Goal: Transaction & Acquisition: Subscribe to service/newsletter

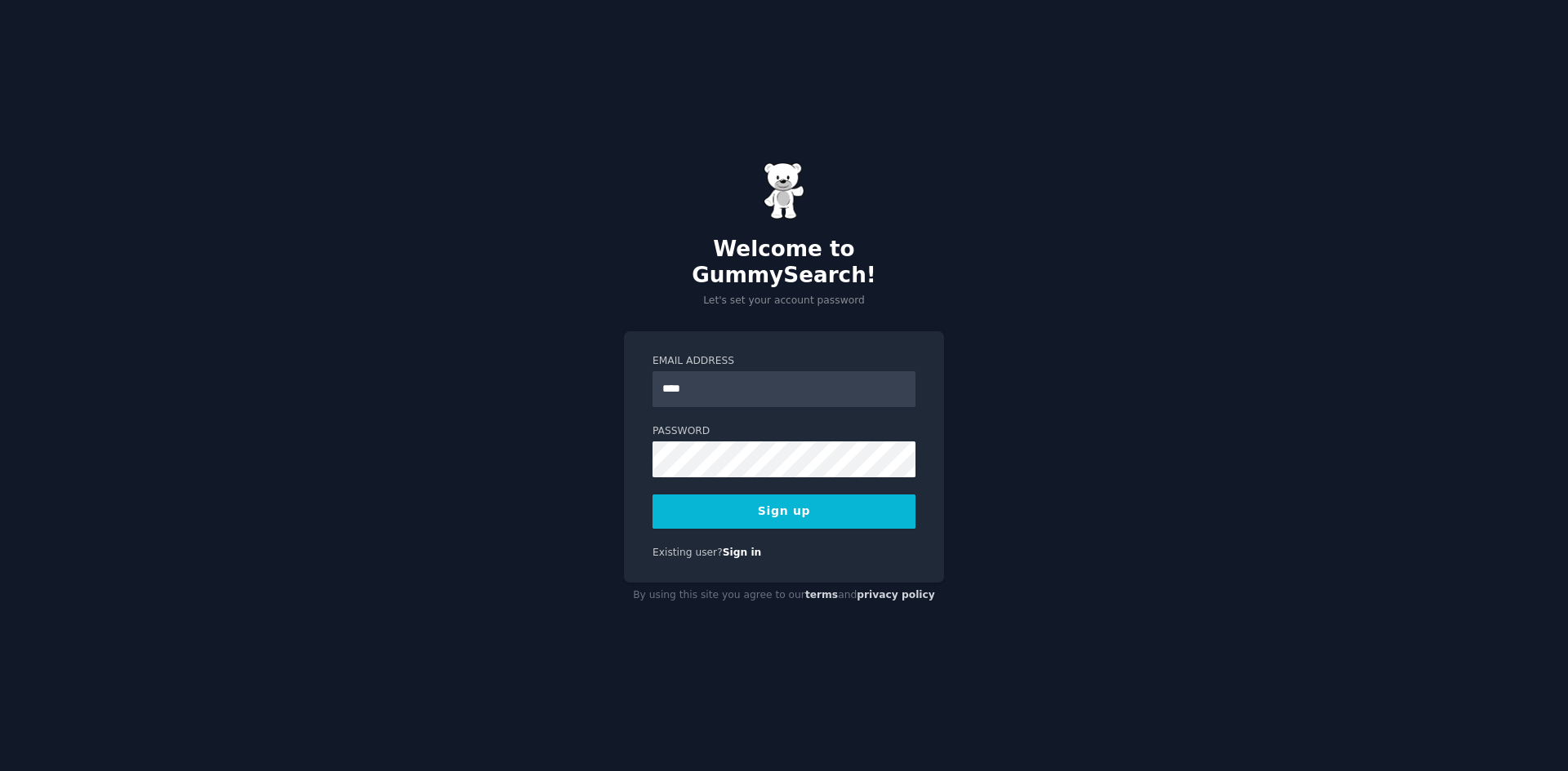
type input "***"
paste input "**********"
type input "**********"
click at [680, 498] on button "Sign up" at bounding box center [783, 511] width 263 height 34
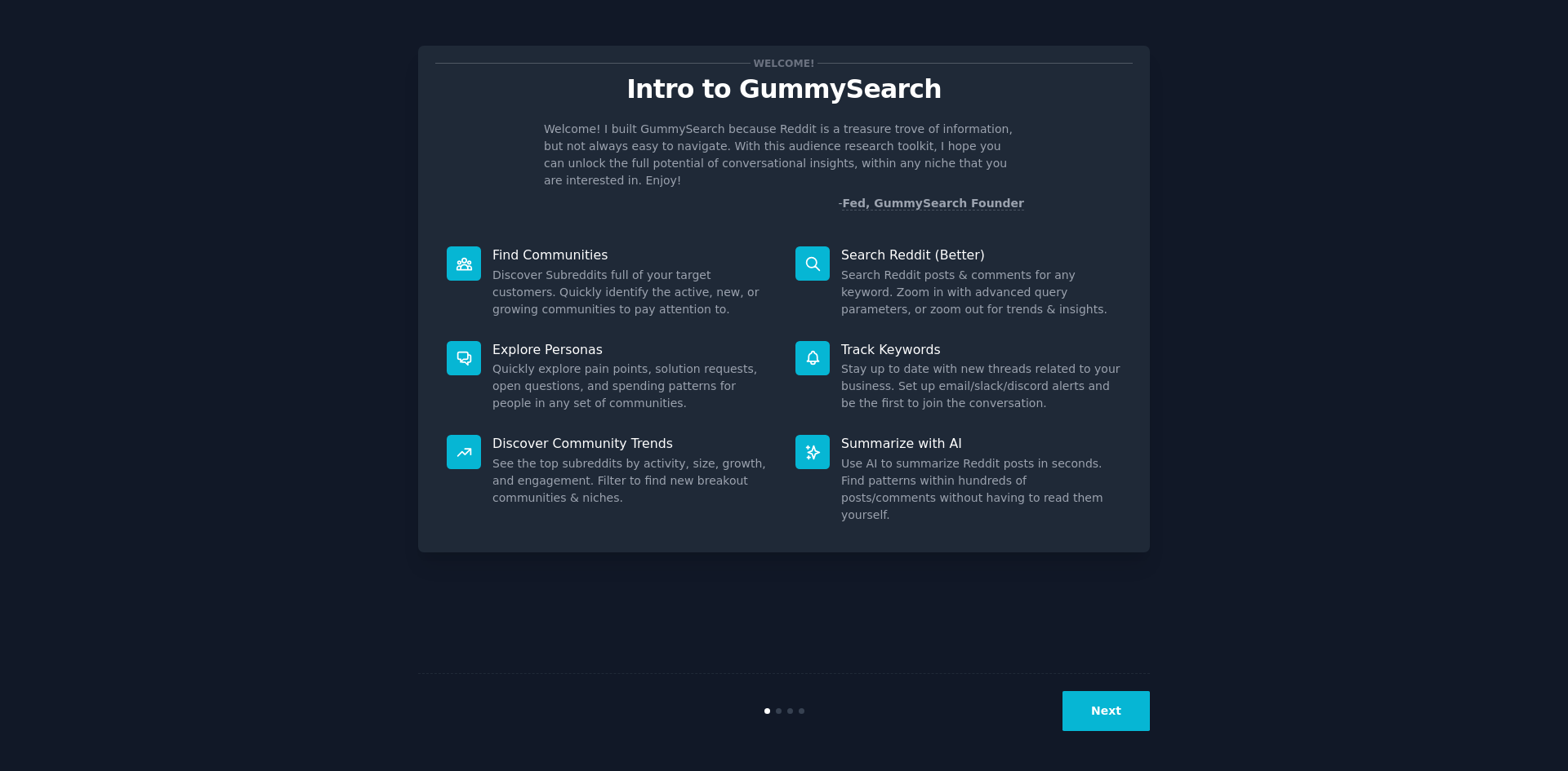
click at [1108, 716] on button "Next" at bounding box center [1107, 711] width 88 height 40
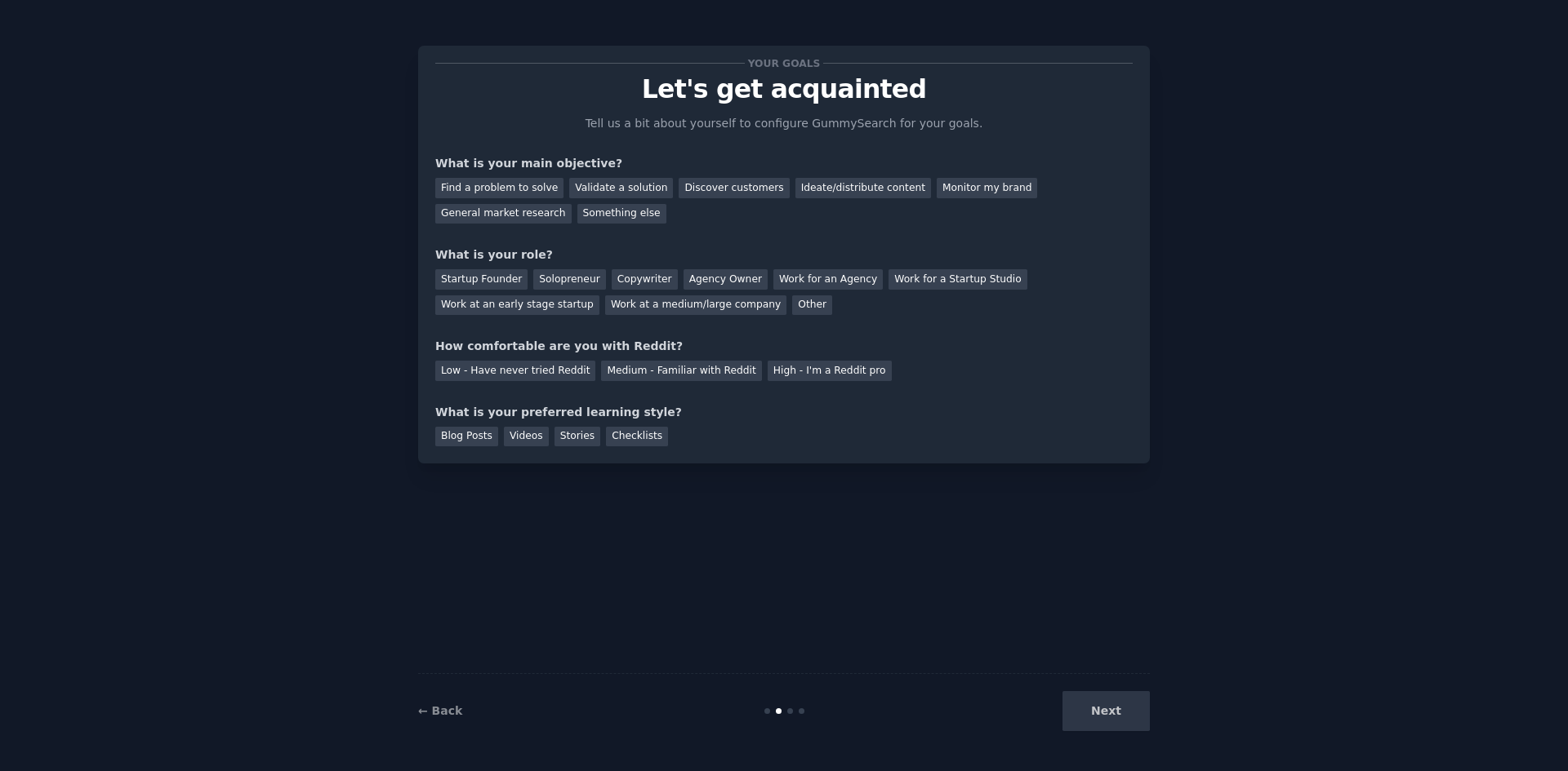
click at [1100, 717] on div "Next" at bounding box center [1028, 711] width 244 height 40
click at [498, 274] on div "Startup Founder" at bounding box center [481, 279] width 92 height 21
click at [613, 179] on div "Validate a solution" at bounding box center [621, 188] width 104 height 21
click at [547, 369] on div "Low - Have never tried Reddit" at bounding box center [515, 371] width 160 height 21
click at [521, 440] on div "Videos" at bounding box center [526, 437] width 45 height 21
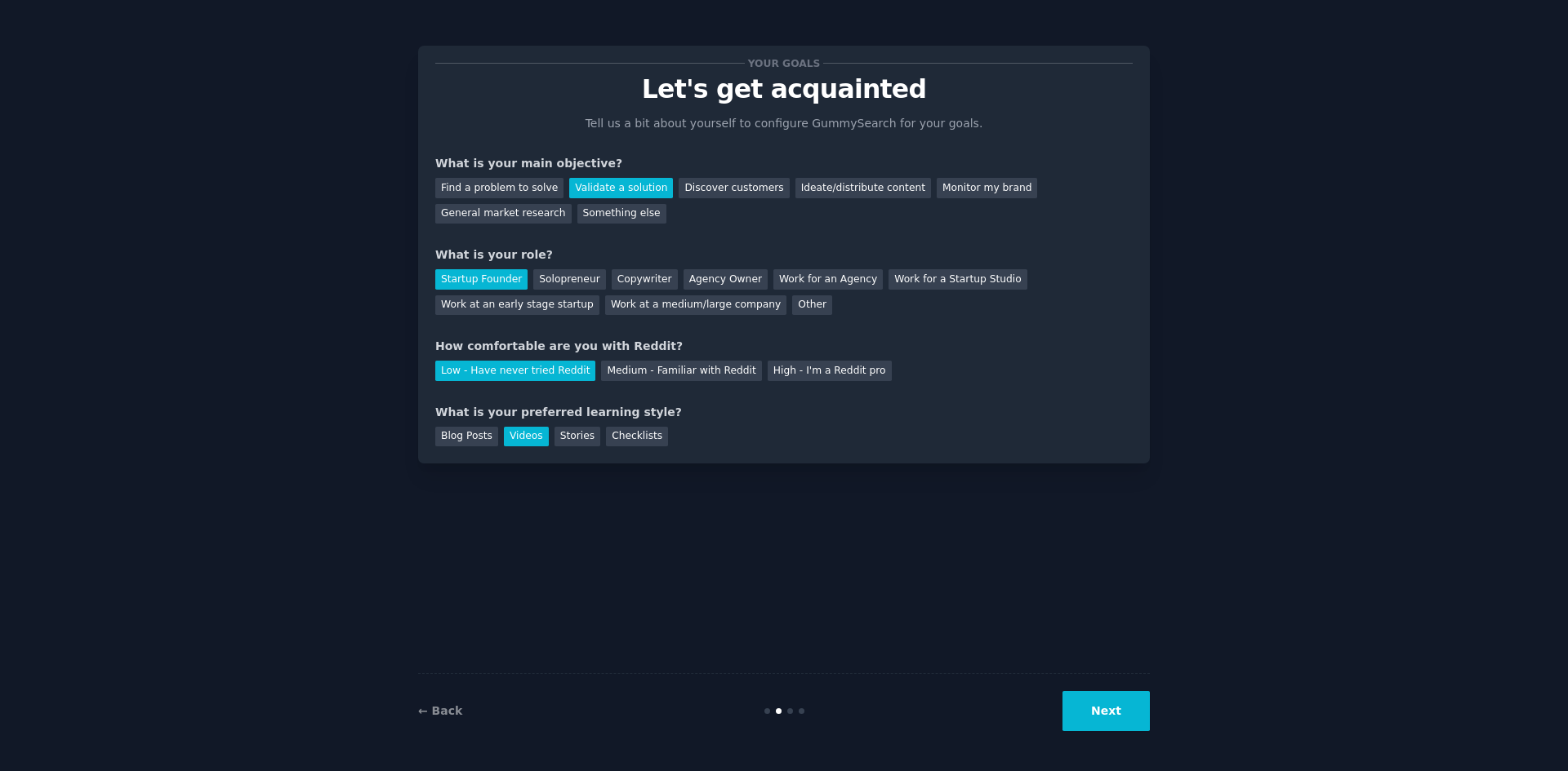
click at [1075, 719] on button "Next" at bounding box center [1107, 711] width 88 height 40
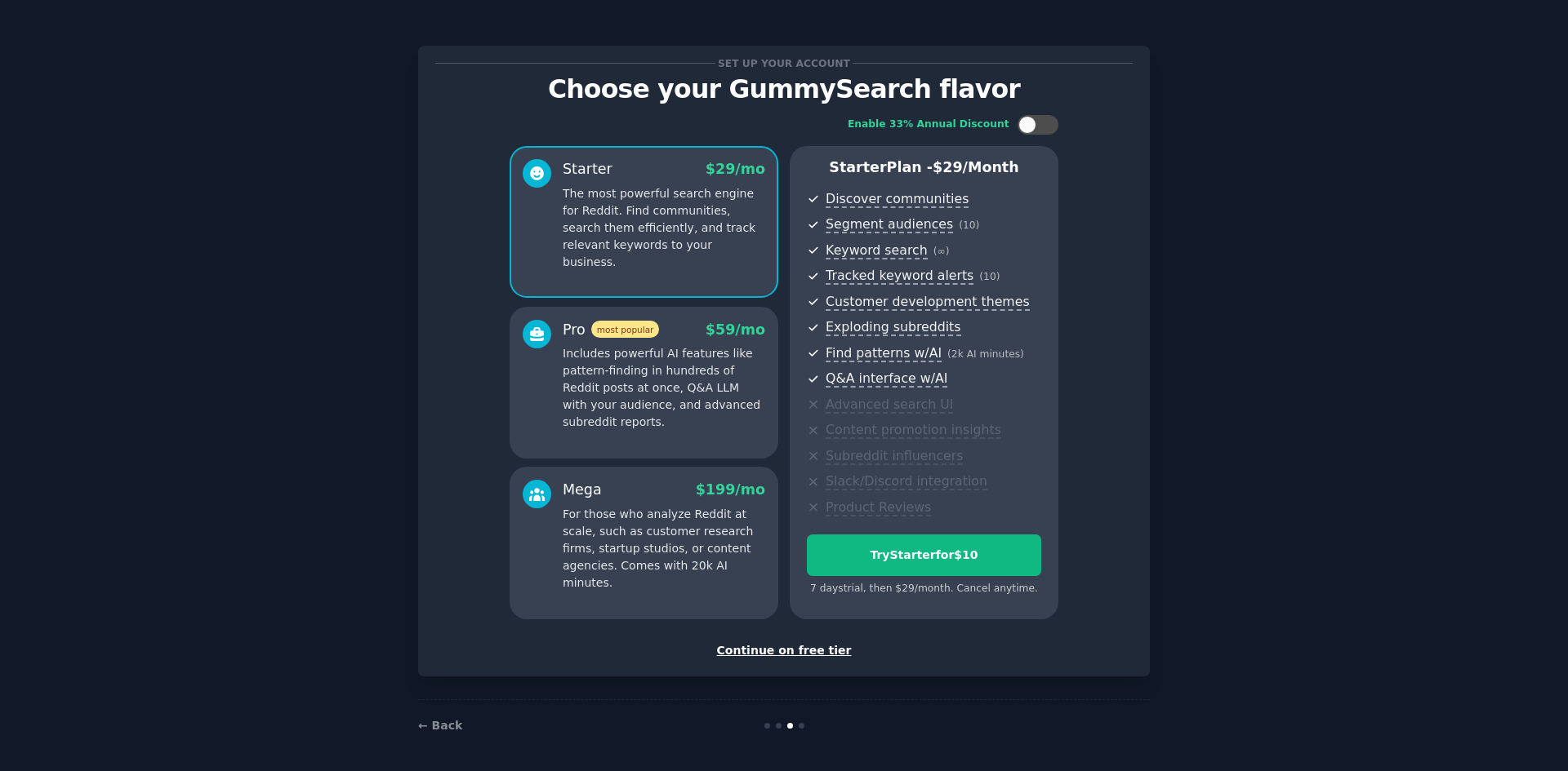
click at [676, 376] on p "Includes powerful AI features like pattern-finding in hundreds of Reddit posts …" at bounding box center [664, 388] width 202 height 86
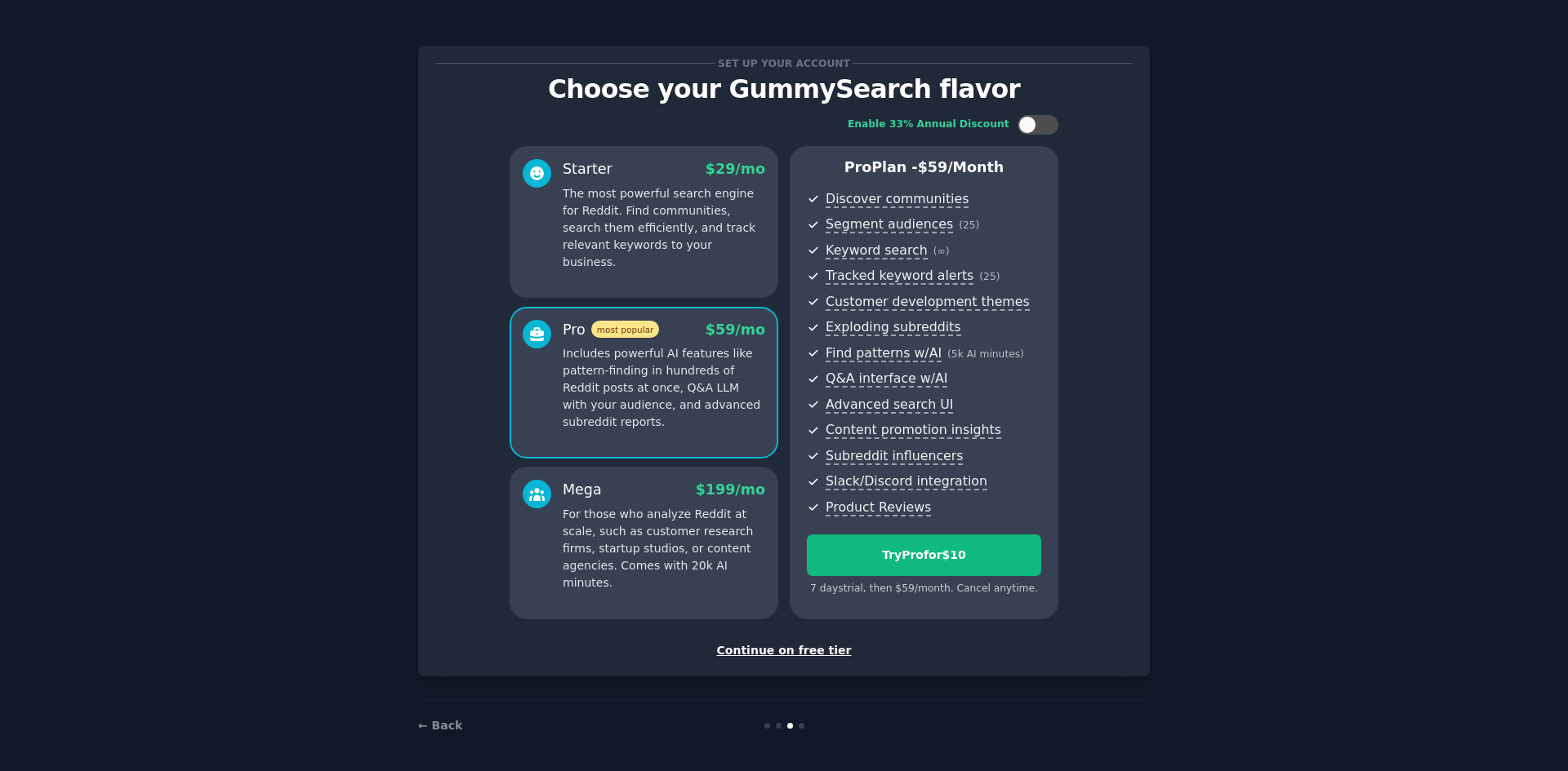
click at [652, 211] on p "The most powerful search engine for Reddit. Find communities, search them effic…" at bounding box center [664, 228] width 202 height 86
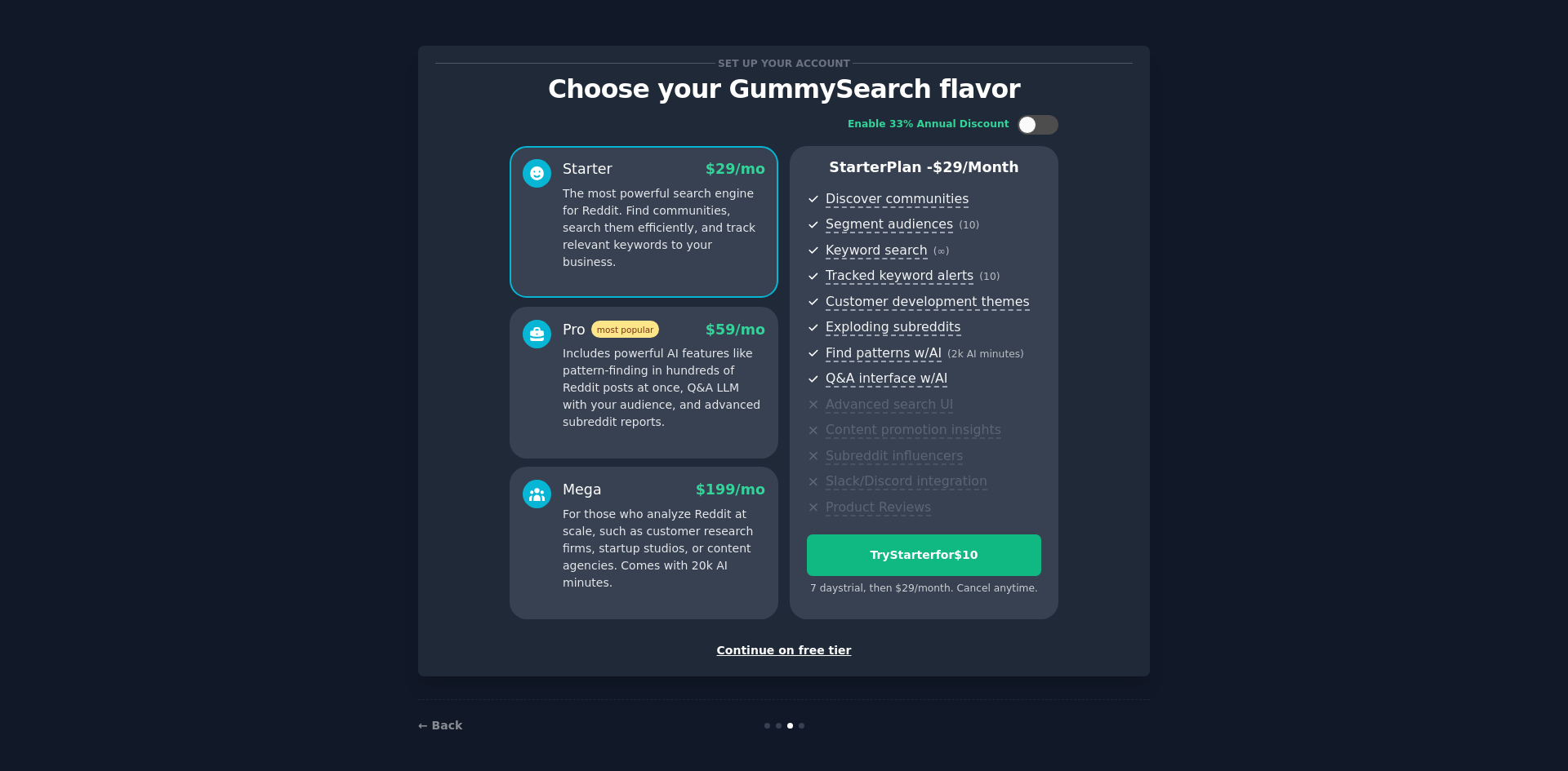
click at [673, 359] on p "Includes powerful AI features like pattern-finding in hundreds of Reddit posts …" at bounding box center [664, 388] width 202 height 86
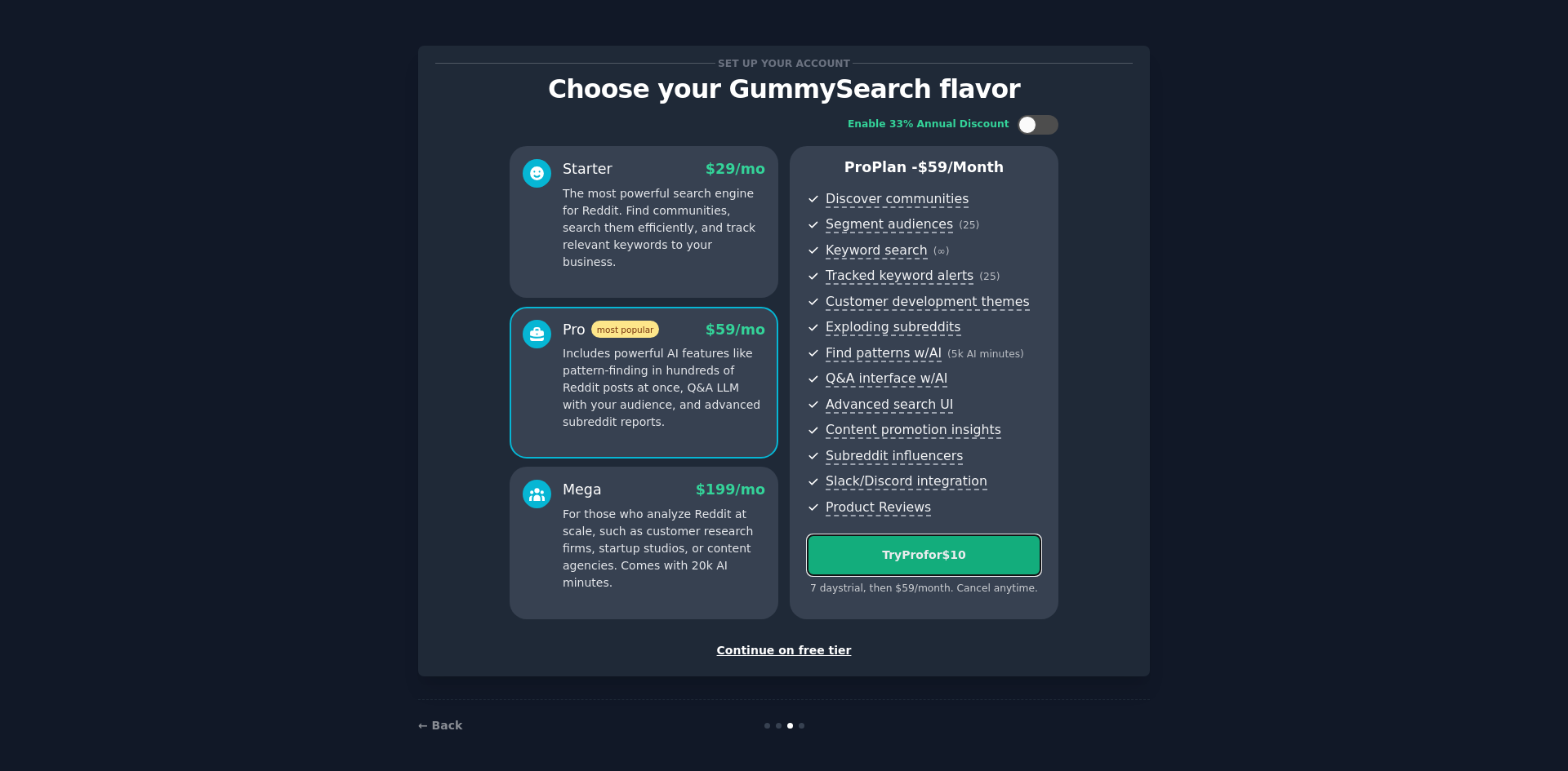
click at [847, 544] on button "Try Pro for $10" at bounding box center [924, 555] width 235 height 41
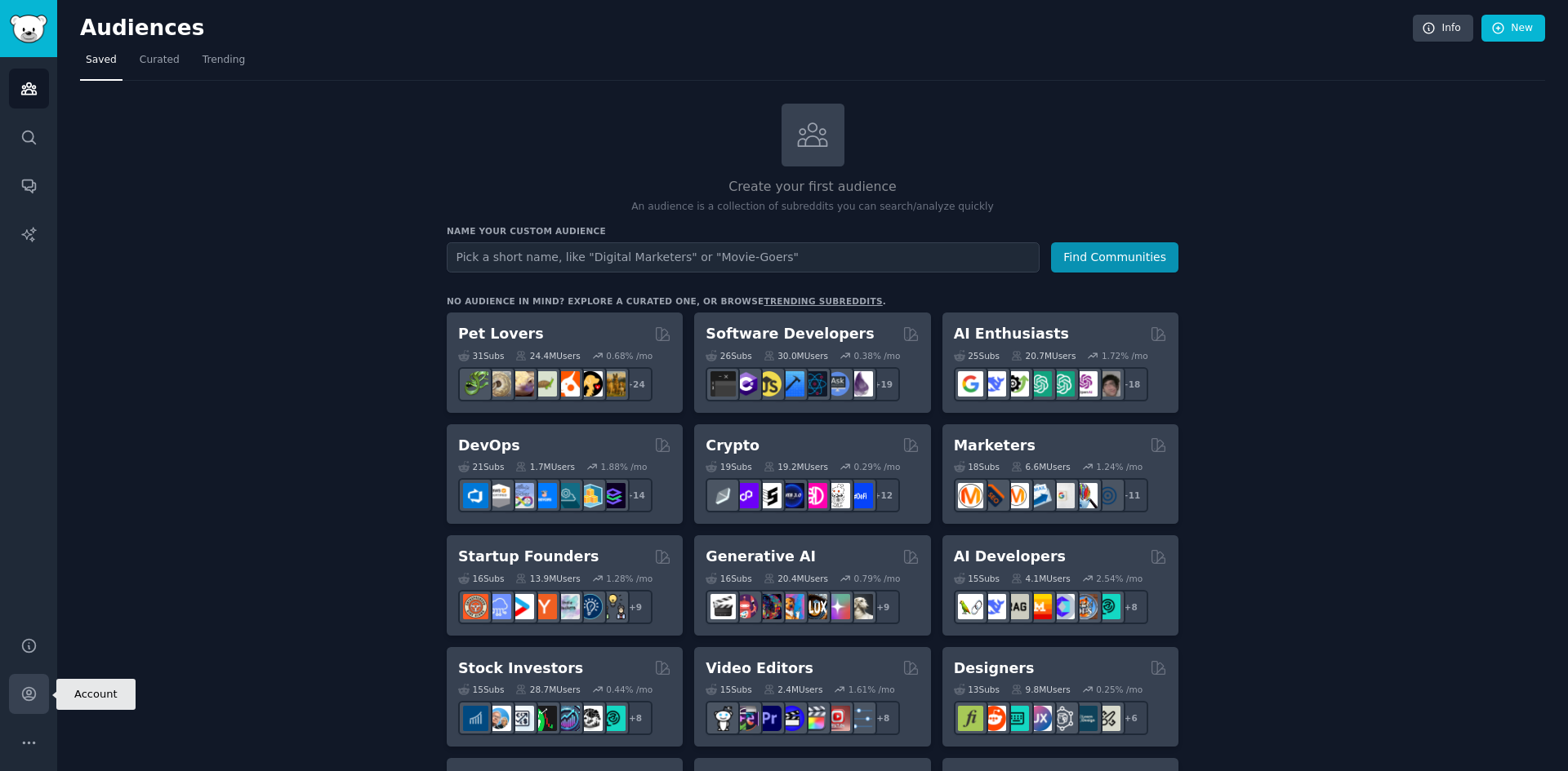
click at [34, 705] on link "Account" at bounding box center [29, 694] width 40 height 40
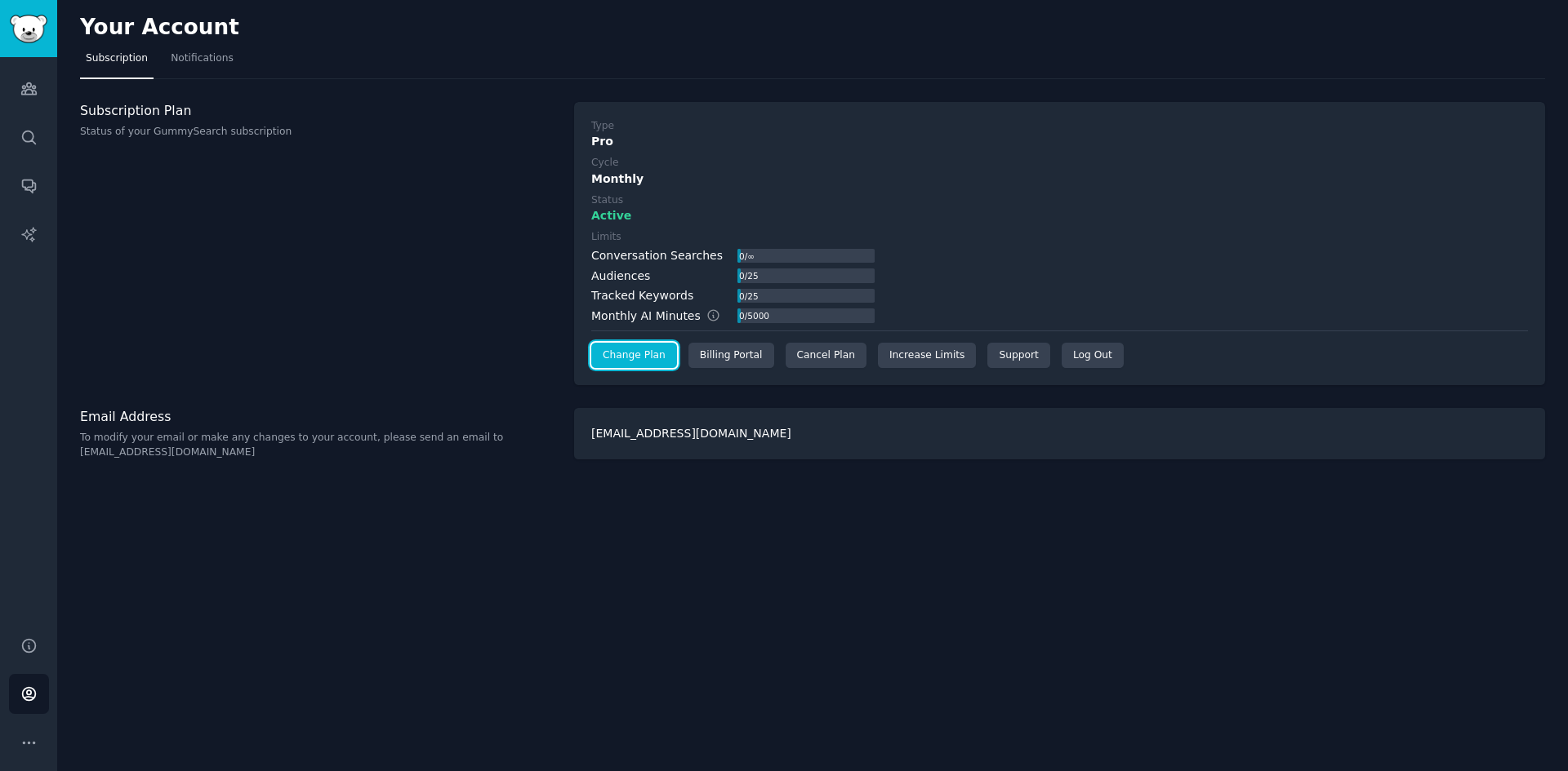
click at [638, 358] on link "Change Plan" at bounding box center [634, 356] width 86 height 26
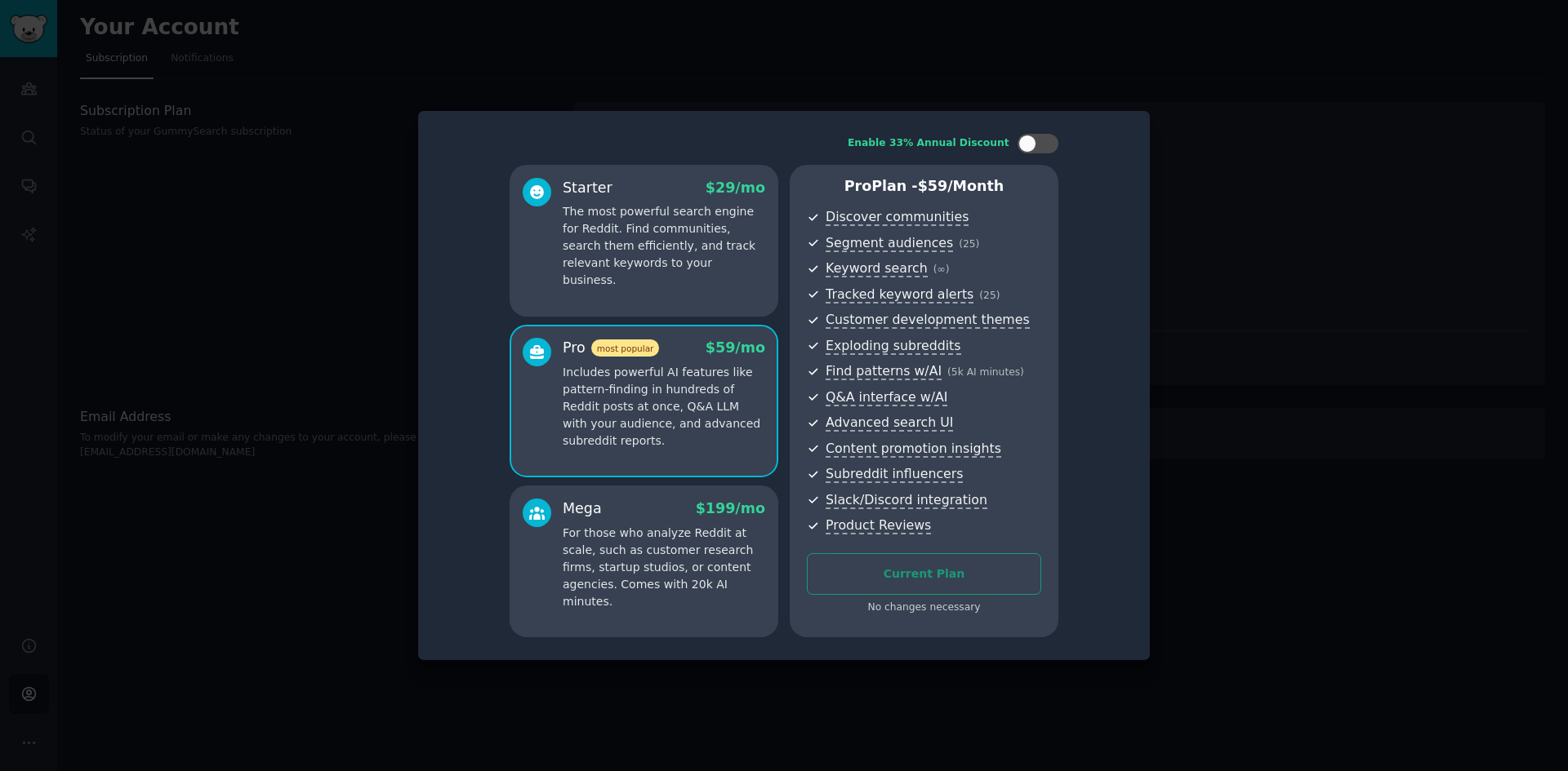
click at [1062, 74] on div at bounding box center [784, 385] width 1568 height 771
